Goal: Transaction & Acquisition: Register for event/course

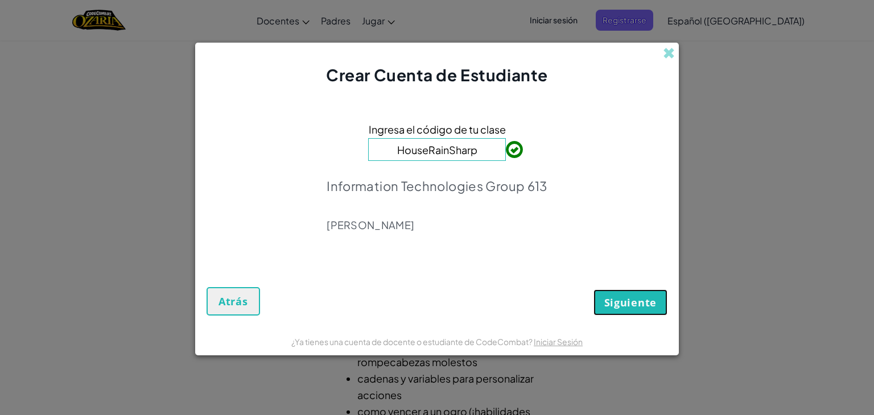
click at [619, 300] on span "Siguiente" at bounding box center [630, 303] width 52 height 14
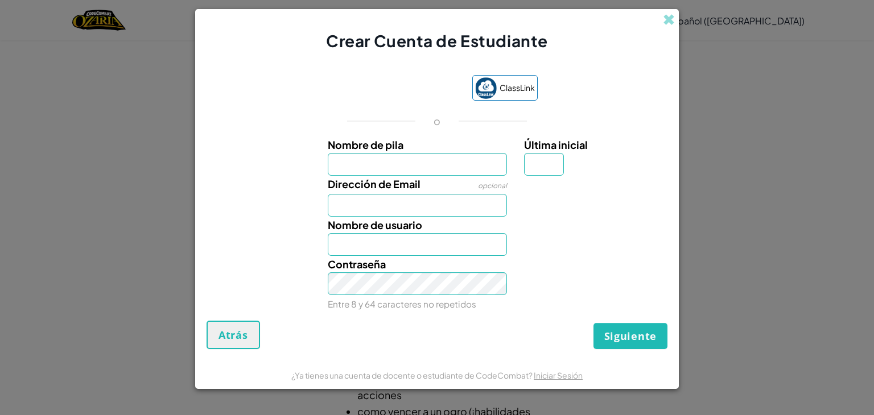
click at [412, 102] on div "ClassLink" at bounding box center [437, 89] width 201 height 28
click at [434, 163] on input "Nombre de pila" at bounding box center [418, 164] width 180 height 23
drag, startPoint x: 598, startPoint y: 253, endPoint x: 593, endPoint y: 231, distance: 22.8
click at [598, 251] on div "Nombre de usuario" at bounding box center [437, 236] width 472 height 39
click at [666, 14] on span at bounding box center [669, 20] width 12 height 12
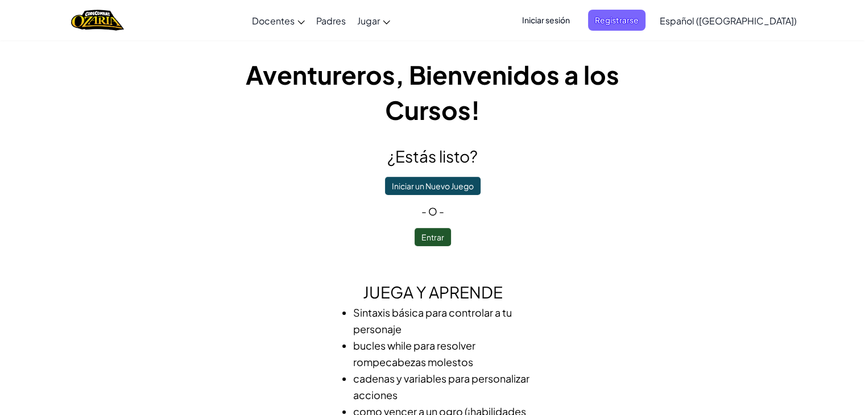
click at [577, 12] on span "Iniciar sesión" at bounding box center [545, 20] width 61 height 21
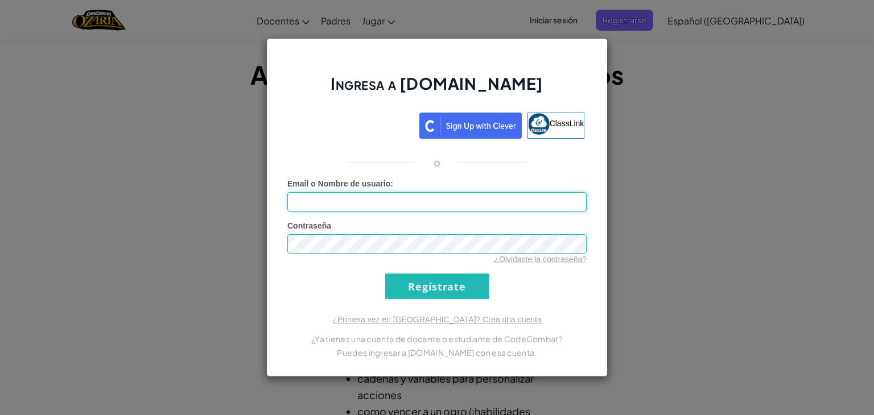
click at [425, 201] on input "Email o Nombre de usuario :" at bounding box center [436, 201] width 299 height 19
type input "[EMAIL_ADDRESS][DOMAIN_NAME]"
click at [385, 274] on input "Regístrate" at bounding box center [437, 287] width 104 height 26
